Goal: Task Accomplishment & Management: Use online tool/utility

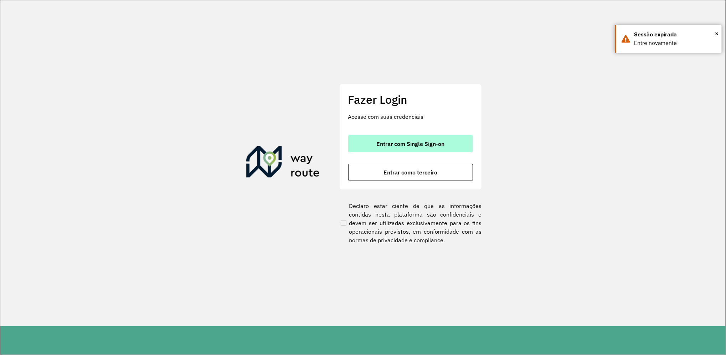
click at [397, 144] on span "Entrar com Single Sign-on" at bounding box center [411, 144] width 68 height 6
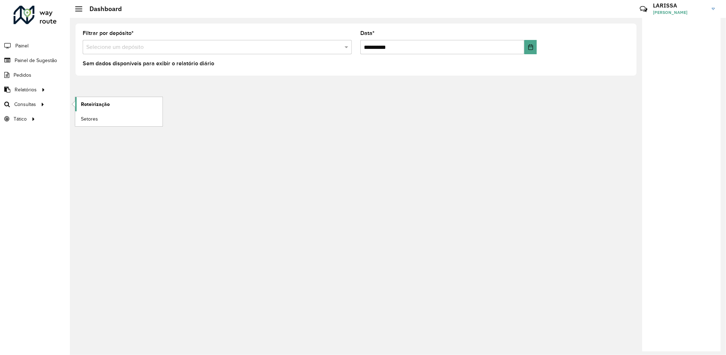
click at [85, 103] on span "Roteirização" at bounding box center [95, 104] width 29 height 7
click at [77, 102] on link "Roteirização" at bounding box center [118, 104] width 87 height 14
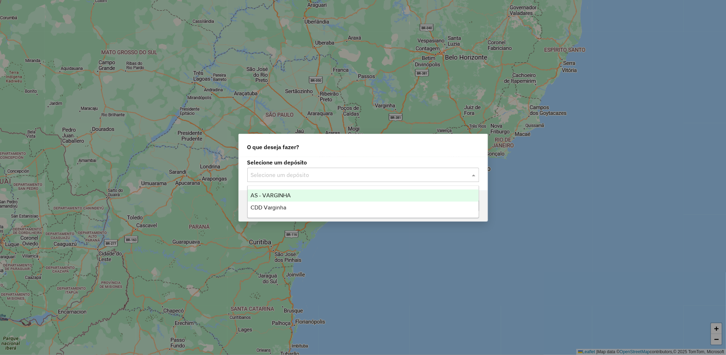
click at [371, 171] on input "text" at bounding box center [356, 175] width 210 height 9
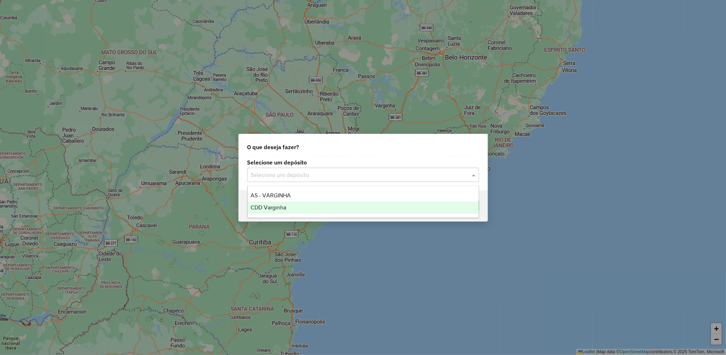
click at [345, 211] on div "CDD Varginha" at bounding box center [363, 208] width 231 height 12
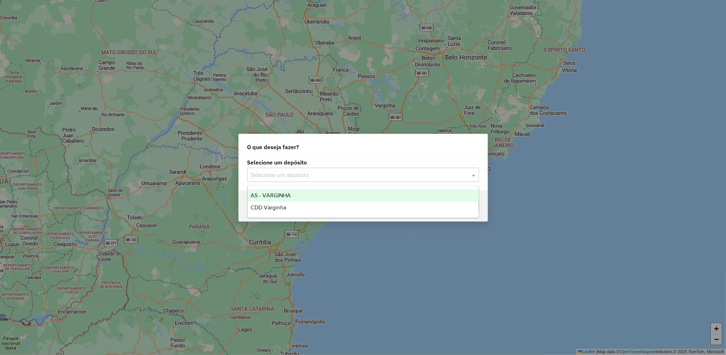
click at [319, 173] on input "text" at bounding box center [356, 175] width 210 height 9
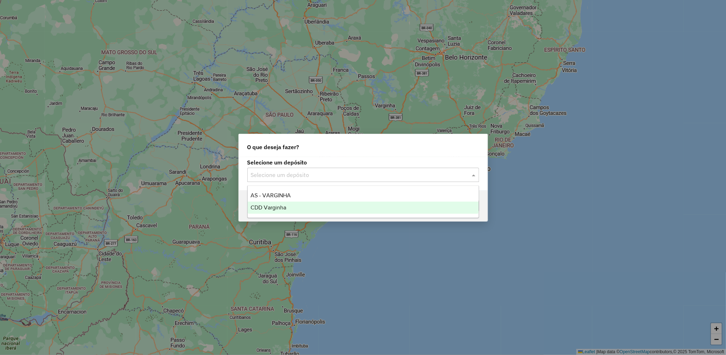
click at [286, 211] on div "CDD Varginha" at bounding box center [363, 208] width 231 height 12
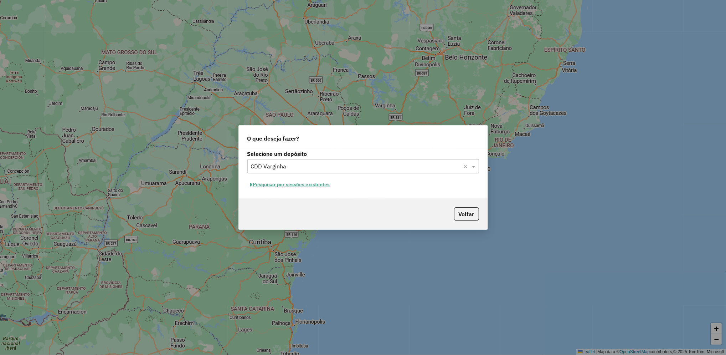
click at [311, 182] on button "Pesquisar por sessões existentes" at bounding box center [291, 184] width 86 height 11
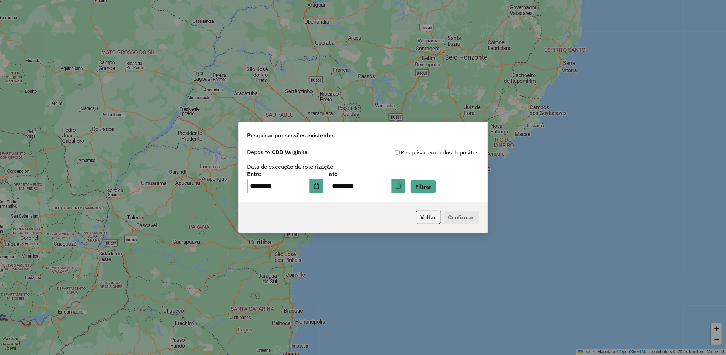
click at [462, 193] on div "**********" at bounding box center [364, 182] width 232 height 22
click at [436, 189] on button "Filtrar" at bounding box center [423, 187] width 25 height 14
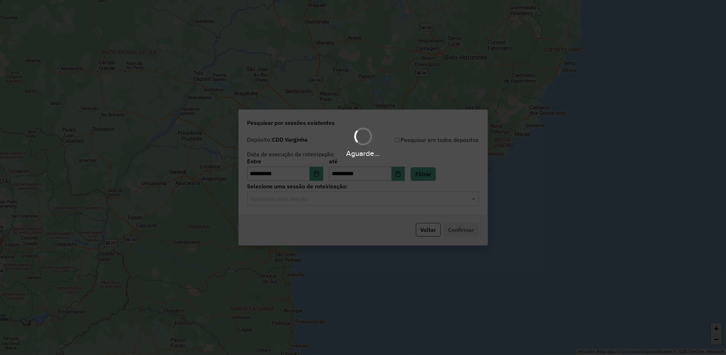
click at [363, 203] on hb-app "**********" at bounding box center [363, 177] width 726 height 355
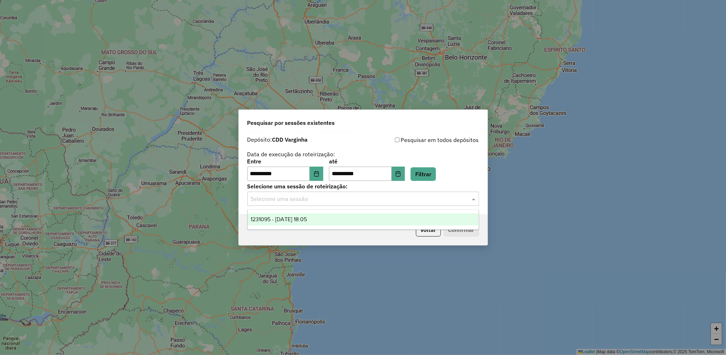
click at [363, 203] on div "Selecione uma sessão" at bounding box center [364, 199] width 232 height 14
click at [354, 220] on div "1231095 - 19/08/2025 18:05" at bounding box center [363, 219] width 231 height 12
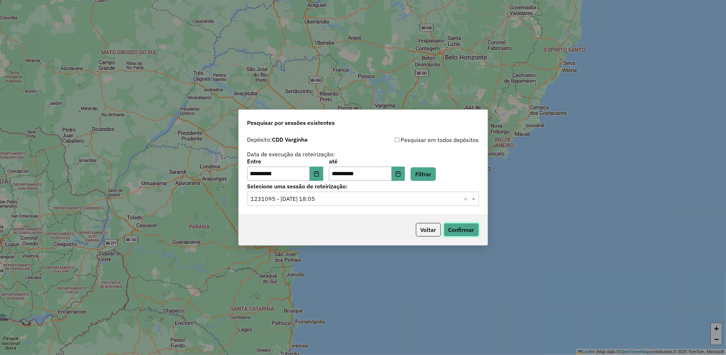
click at [471, 230] on button "Confirmar" at bounding box center [461, 230] width 35 height 14
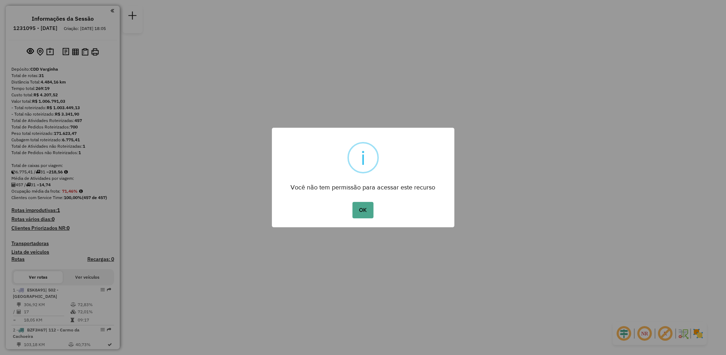
click at [380, 184] on div "Você não tem permissão para acessar este recurso" at bounding box center [363, 185] width 183 height 16
click at [362, 211] on button "OK" at bounding box center [363, 210] width 21 height 16
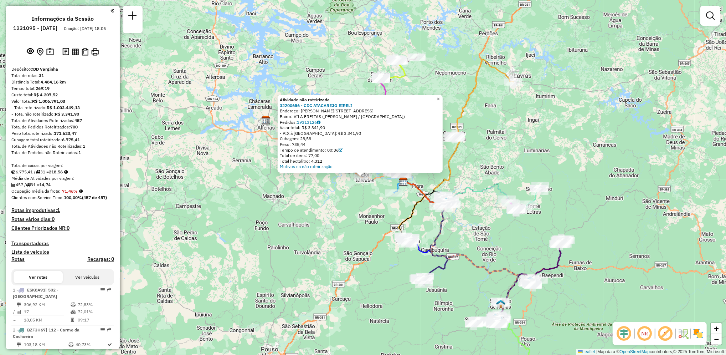
click at [440, 98] on span "×" at bounding box center [438, 99] width 3 height 6
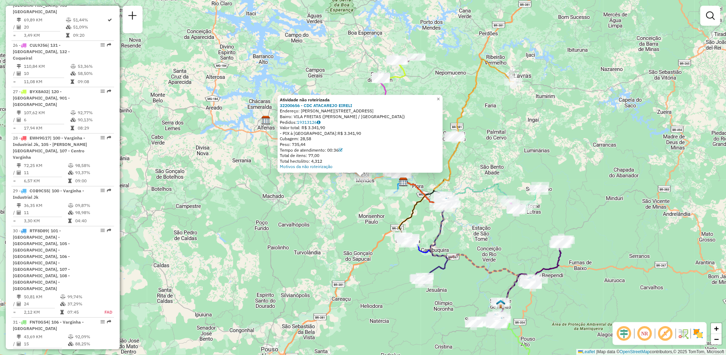
scroll to position [1188, 0]
